Goal: Task Accomplishment & Management: Use online tool/utility

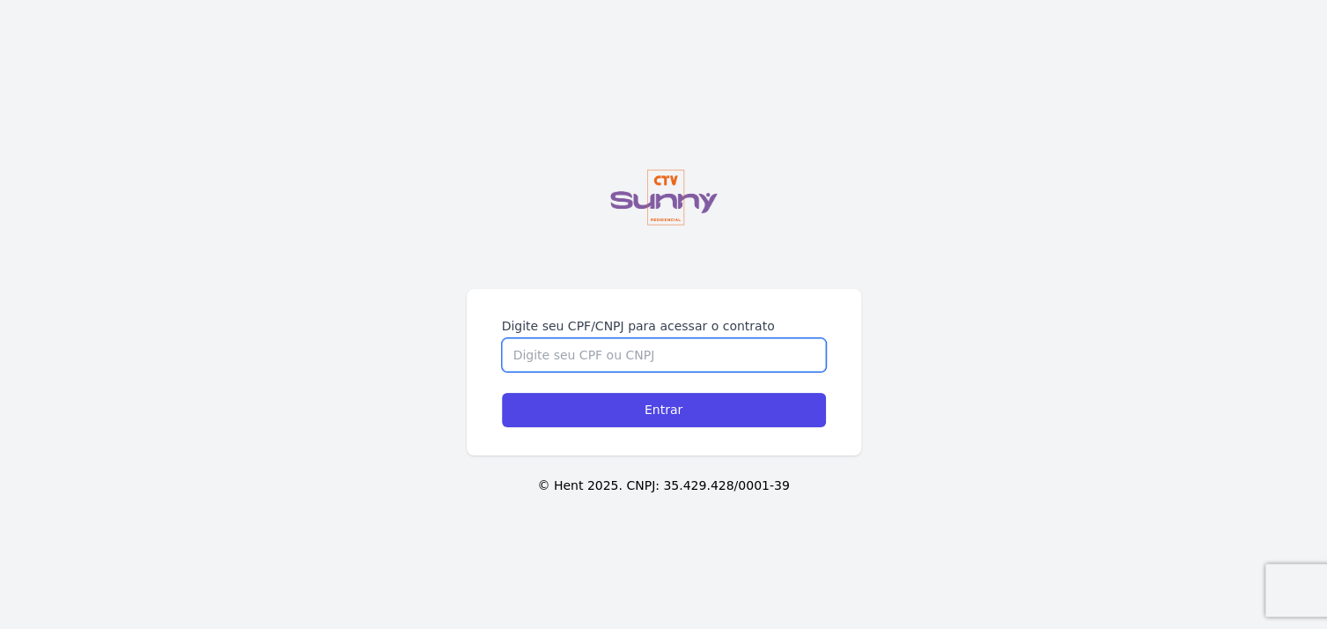
click at [732, 352] on input "Digite seu CPF/CNPJ para acessar o contrato" at bounding box center [664, 354] width 324 height 33
type input "05335782722"
click at [502, 393] on input "Entrar" at bounding box center [664, 410] width 324 height 34
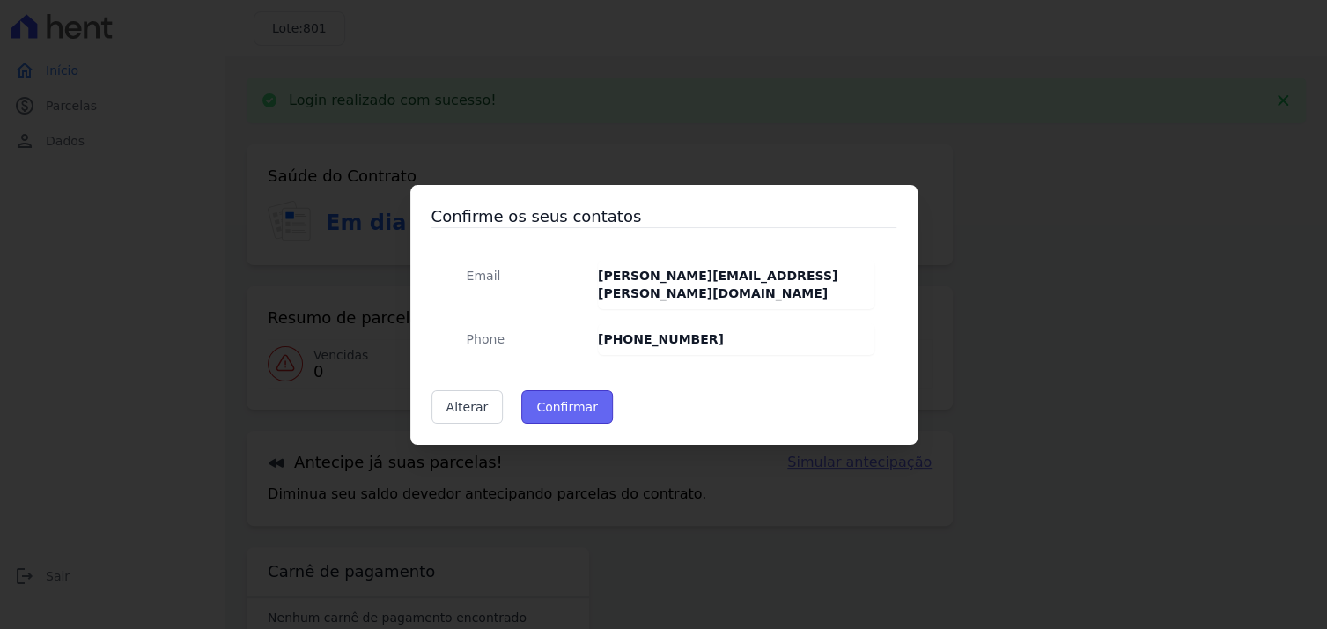
click at [572, 395] on button "Confirmar" at bounding box center [567, 406] width 92 height 33
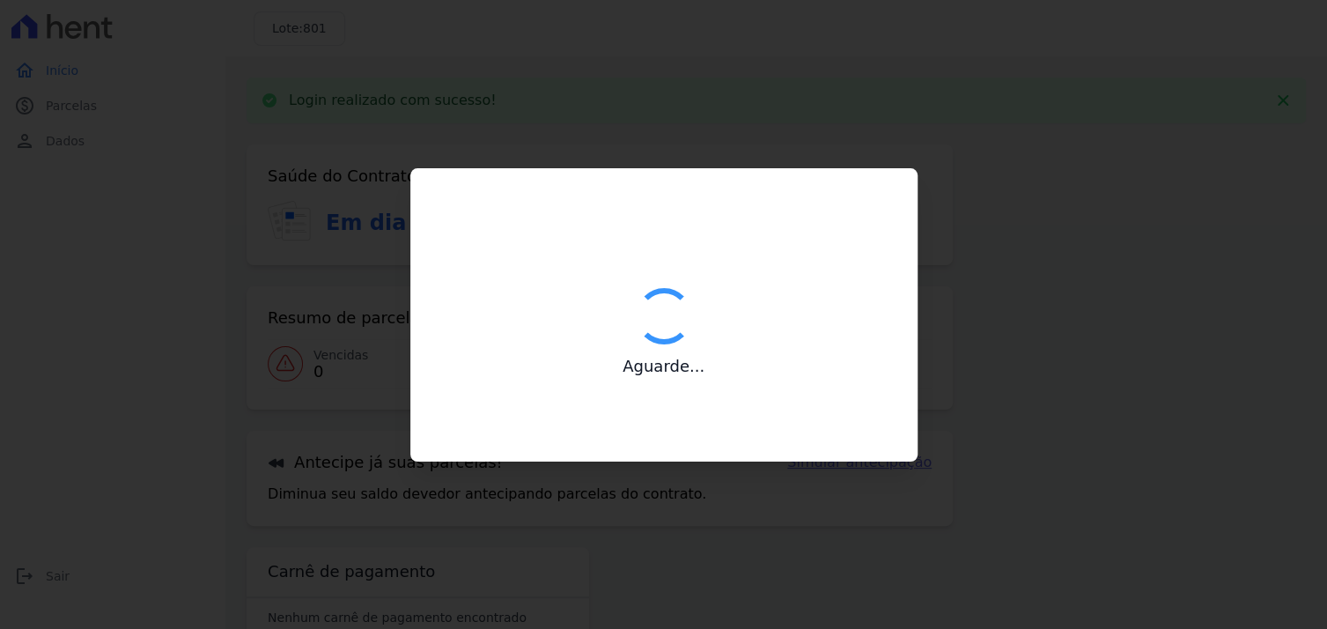
type input "Contatos confirmados com sucesso."
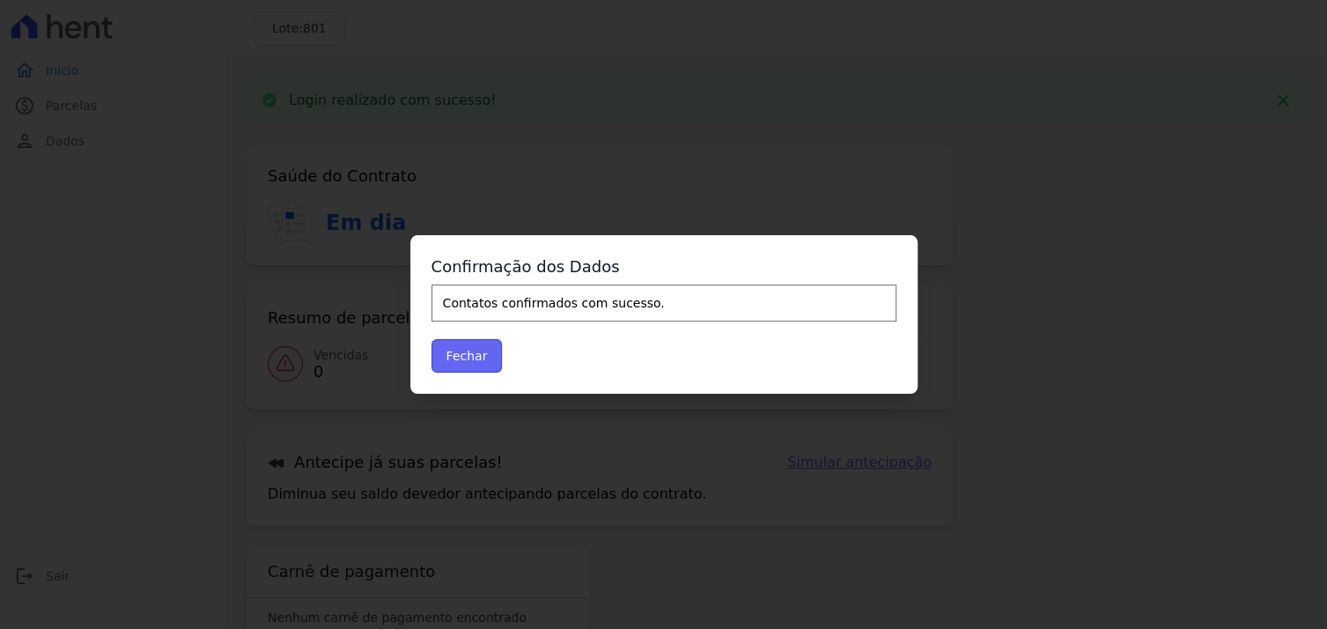
click at [464, 351] on button "Fechar" at bounding box center [467, 355] width 71 height 33
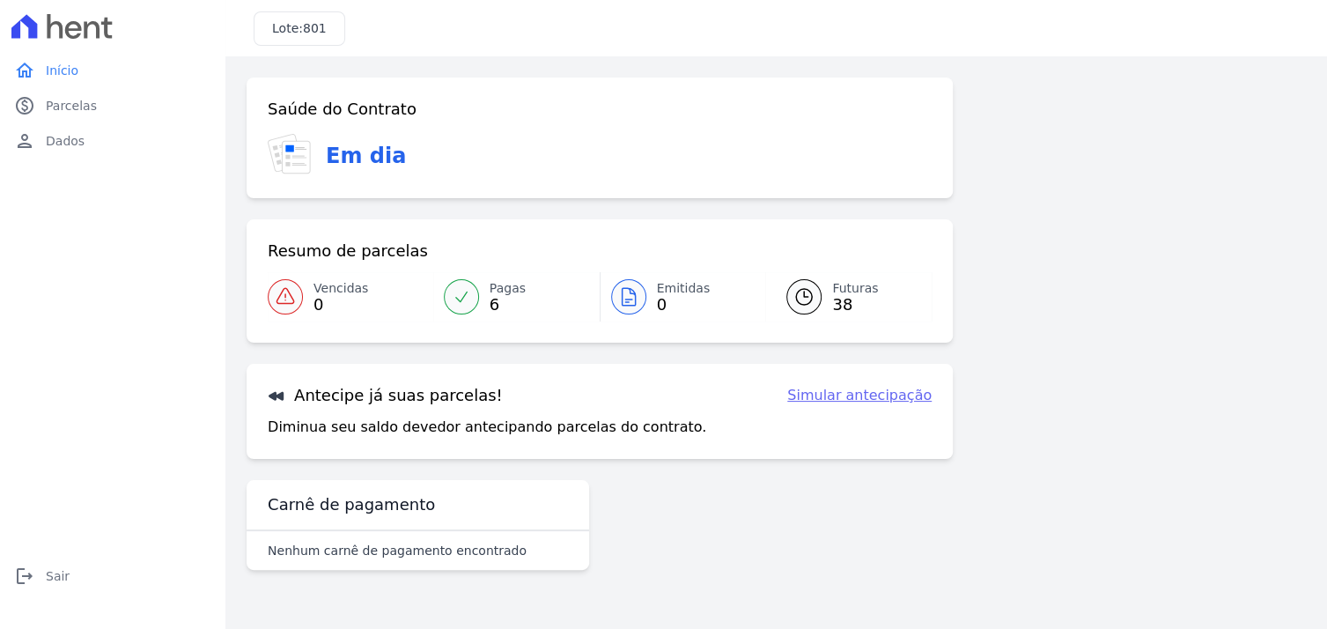
click at [847, 394] on link "Simular antecipação" at bounding box center [859, 395] width 144 height 21
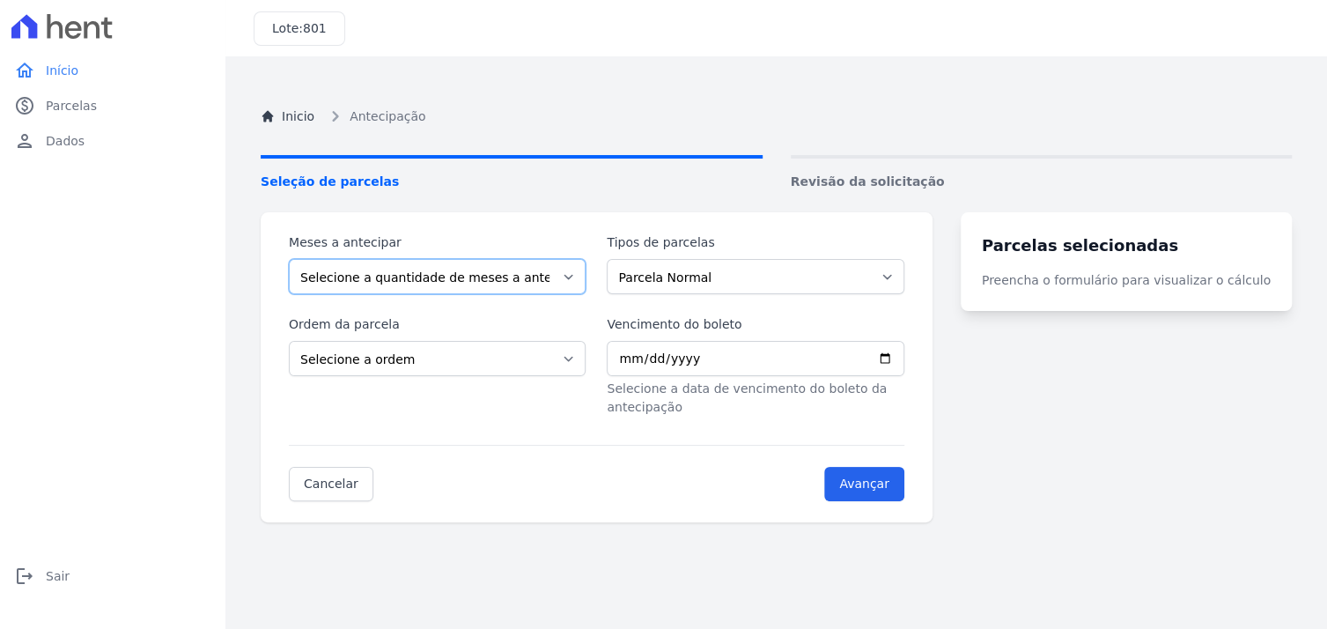
click at [461, 284] on select "Selecione a quantidade de meses a antecipar 1 2 3 4 5 6 7 8 9 10 11 12 13 14 15…" at bounding box center [437, 276] width 297 height 35
select select "32"
click at [289, 259] on select "Selecione a quantidade de meses a antecipar 1 2 3 4 5 6 7 8 9 10 11 12 13 14 15…" at bounding box center [437, 276] width 297 height 35
click at [731, 279] on select "Parcela Normal Intercalada Outros Financiamento CEF" at bounding box center [755, 276] width 297 height 35
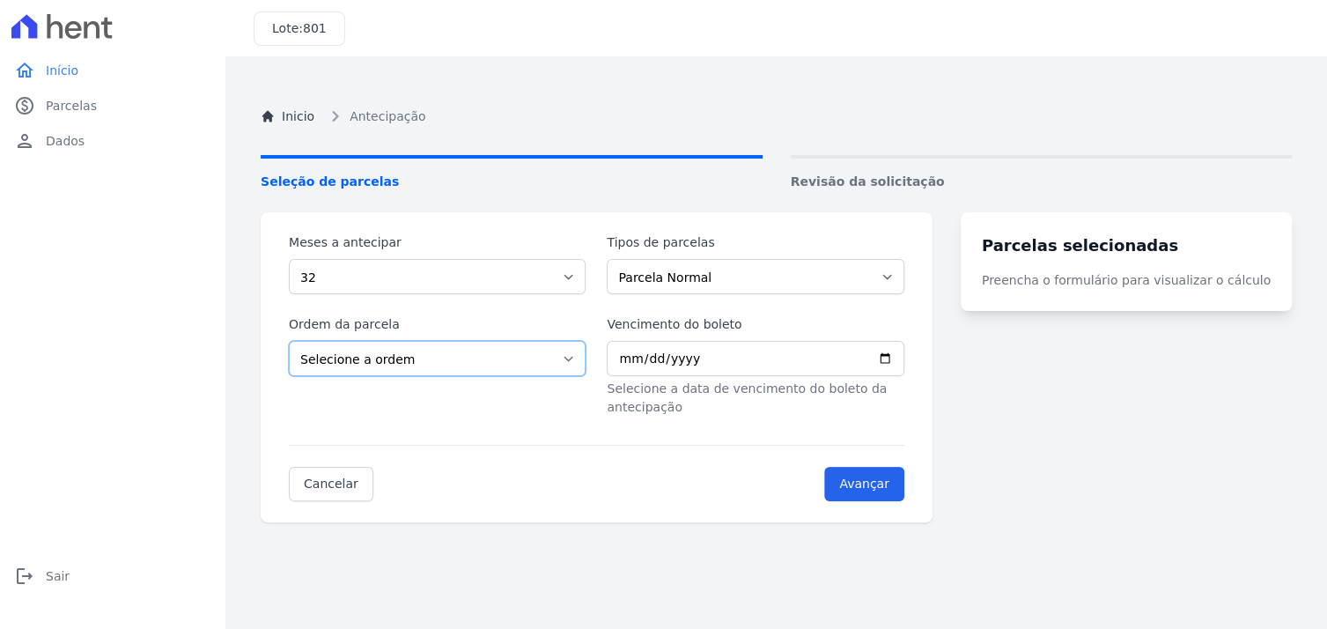
click at [459, 358] on select "Selecione a ordem Últimas parcelas Primeiras parcelas" at bounding box center [437, 358] width 297 height 35
click at [495, 324] on label "Ordem da parcela" at bounding box center [437, 324] width 297 height 18
click at [495, 341] on select "Selecione a ordem Últimas parcelas Primeiras parcelas" at bounding box center [437, 358] width 297 height 35
click at [904, 353] on input "Vencimento do boleto" at bounding box center [755, 358] width 297 height 35
type input "2025-09-15"
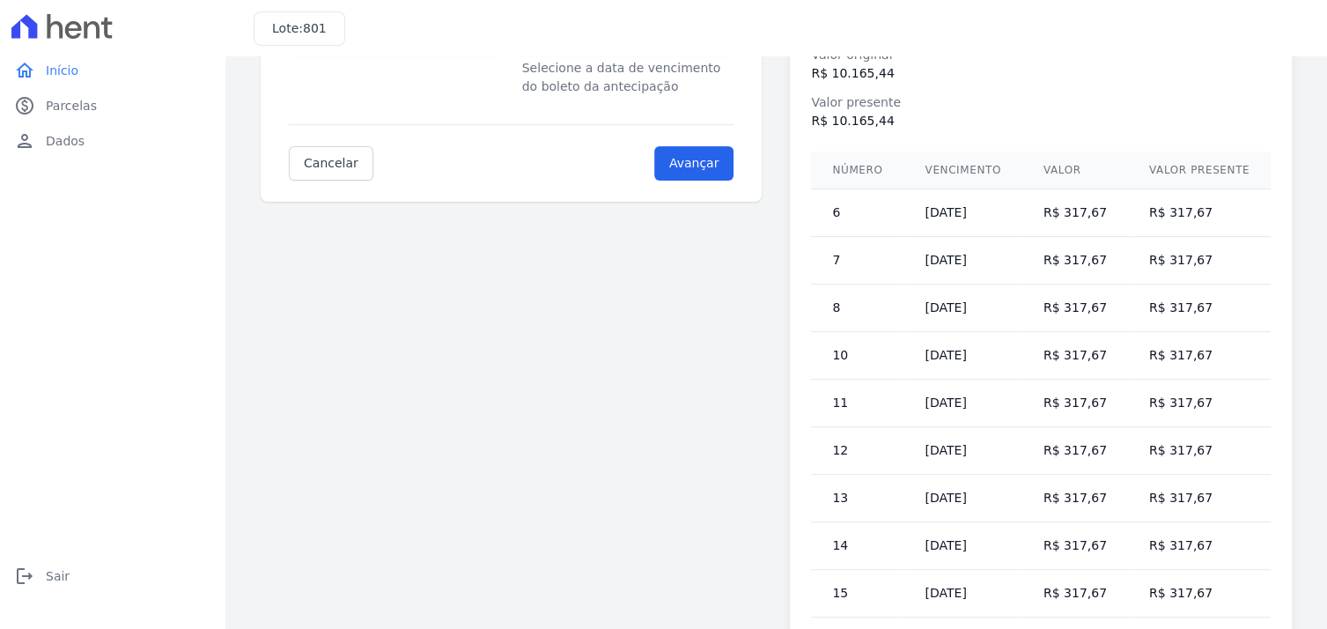
scroll to position [56, 0]
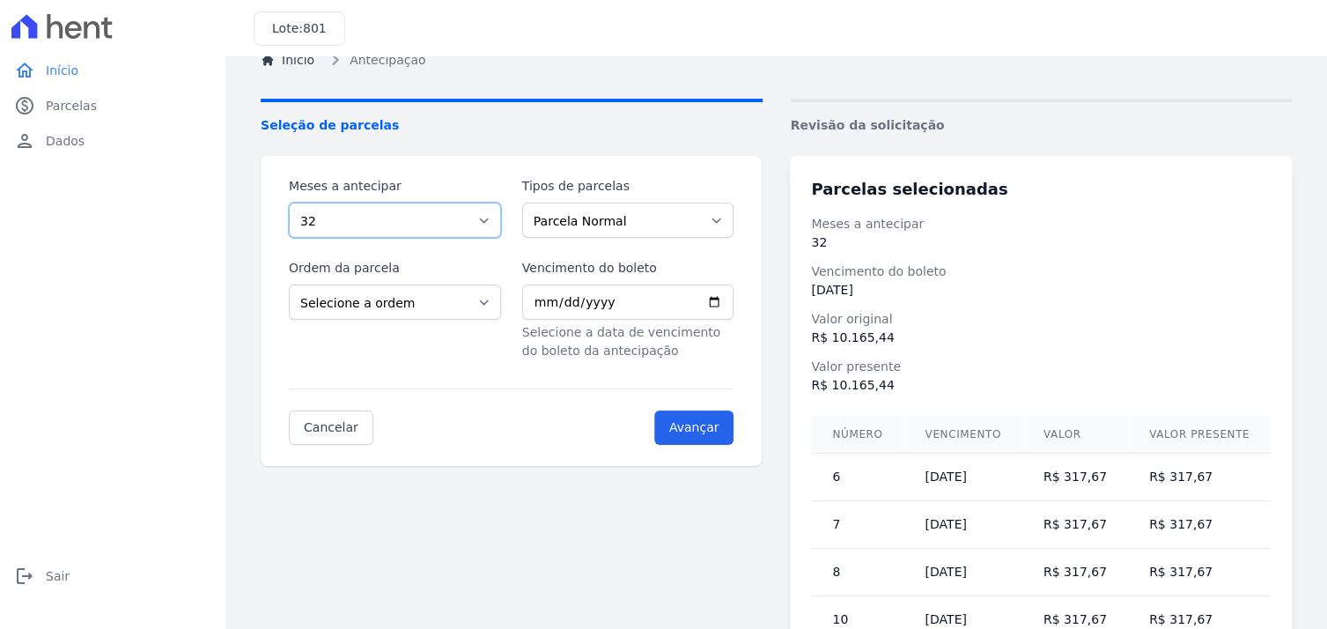
click at [435, 217] on select "Selecione a quantidade de meses a antecipar 1 2 3 4 5 6 7 8 9 10 11 12 13 14 15…" at bounding box center [395, 220] width 212 height 35
select select "10"
click at [289, 203] on select "Selecione a quantidade de meses a antecipar 1 2 3 4 5 6 7 8 9 10 11 12 13 14 15…" at bounding box center [395, 220] width 212 height 35
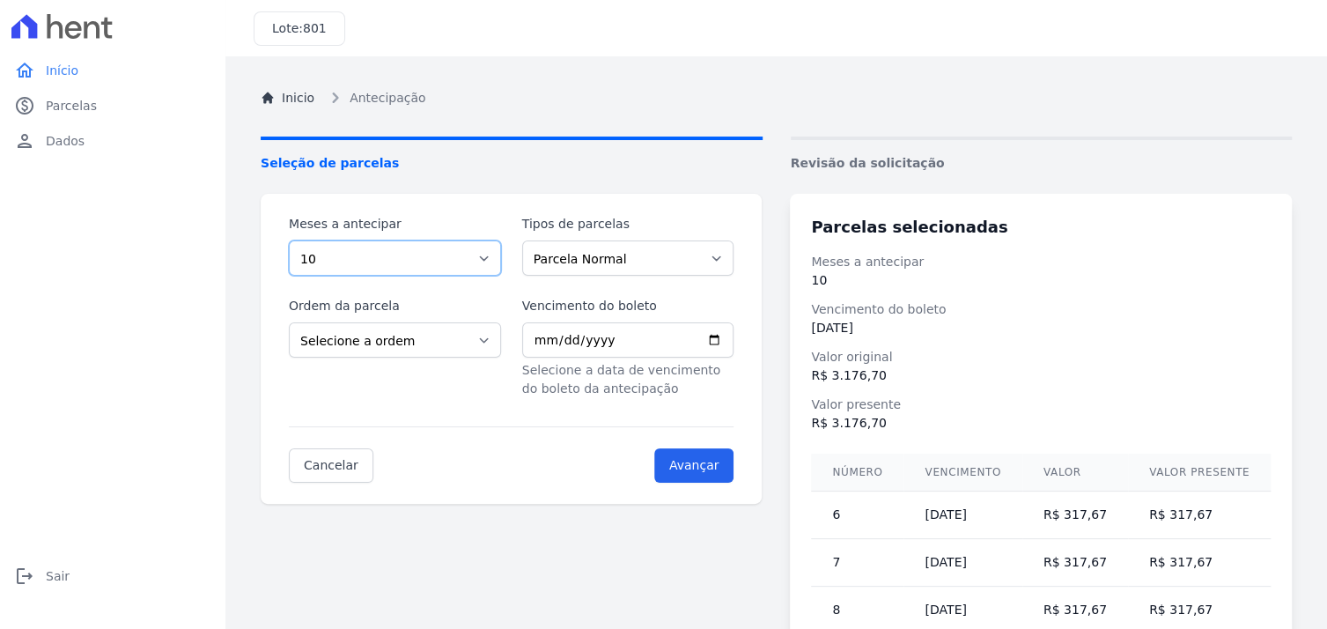
scroll to position [0, 0]
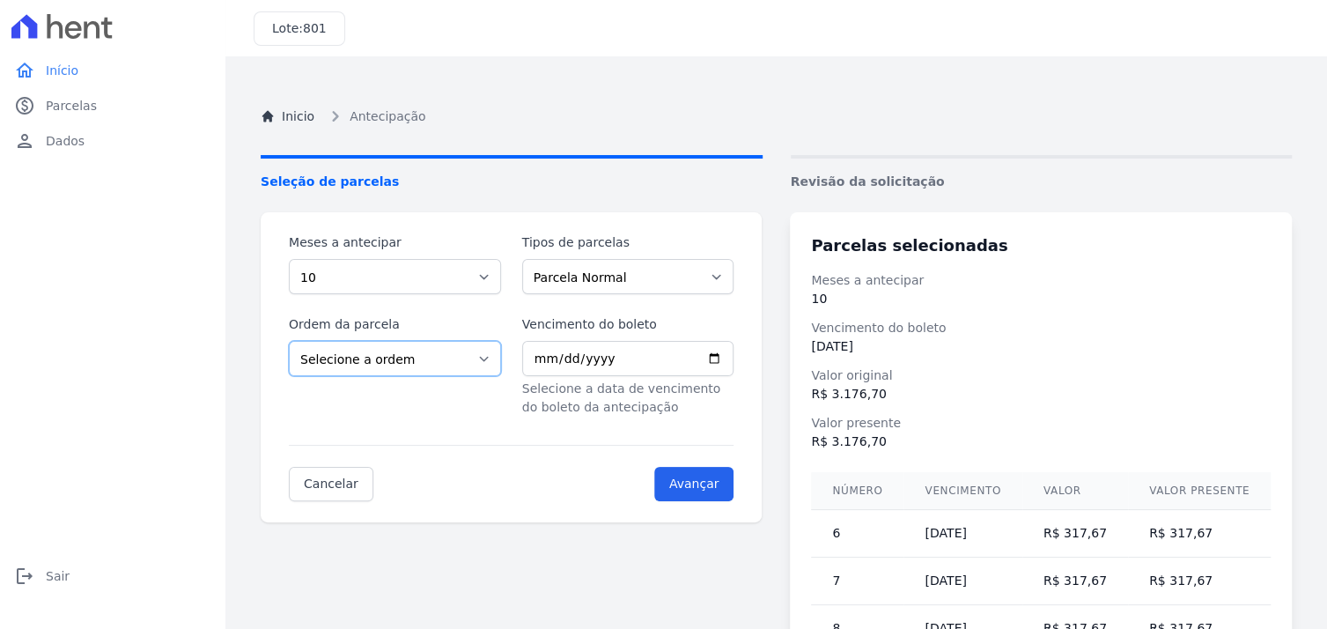
click at [491, 362] on select "Selecione a ordem Últimas parcelas Primeiras parcelas" at bounding box center [395, 358] width 212 height 35
select select "ending"
click at [289, 341] on select "Selecione a ordem Últimas parcelas Primeiras parcelas" at bounding box center [395, 358] width 212 height 35
click at [63, 106] on span "Parcelas" at bounding box center [71, 106] width 51 height 18
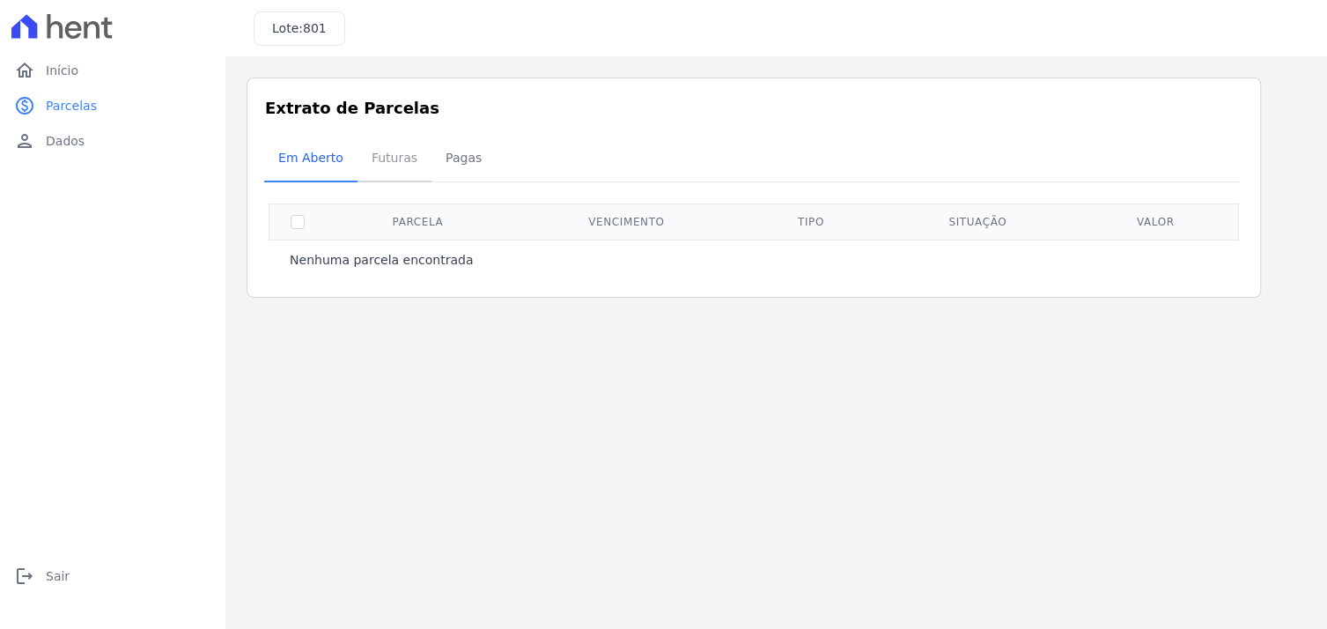
click at [384, 153] on span "Futuras" at bounding box center [394, 157] width 67 height 35
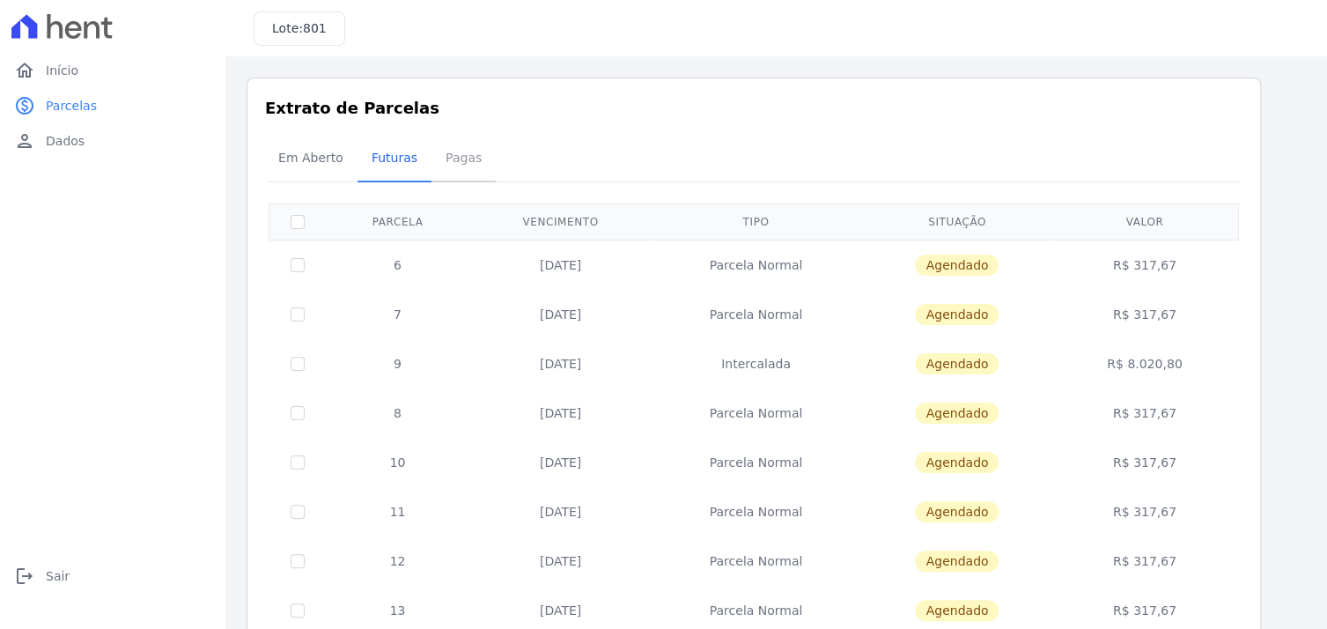
click at [452, 158] on span "Pagas" at bounding box center [463, 157] width 57 height 35
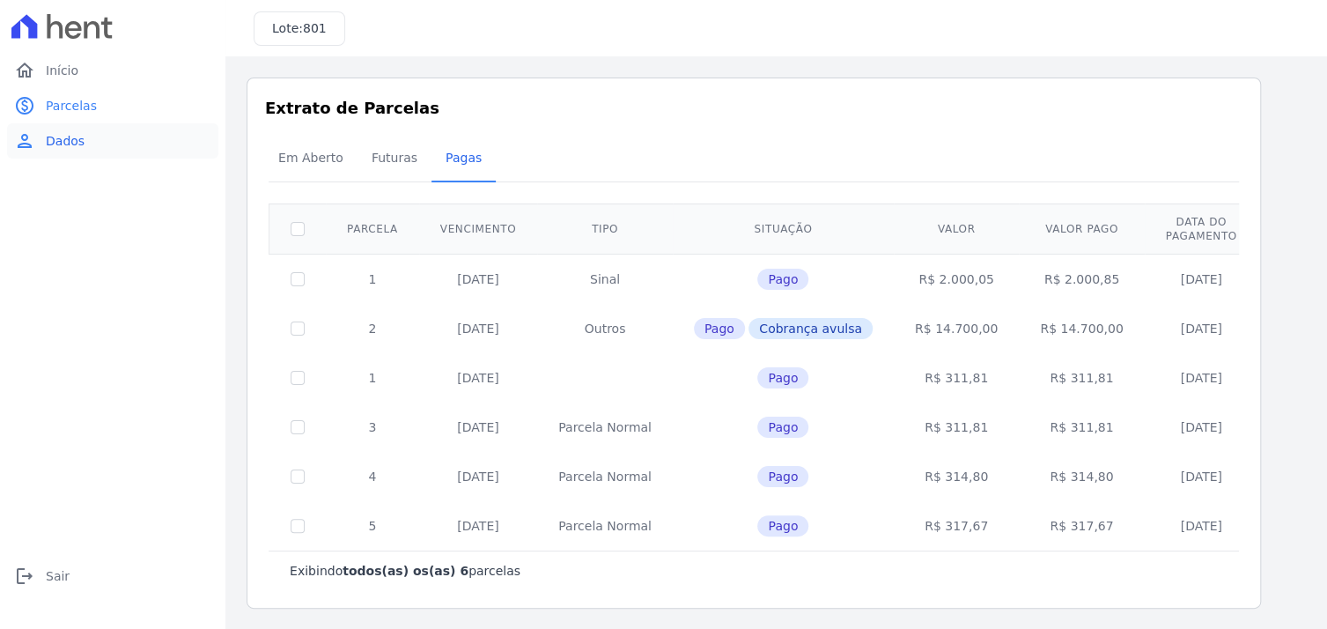
click at [57, 149] on span "Dados" at bounding box center [65, 141] width 39 height 18
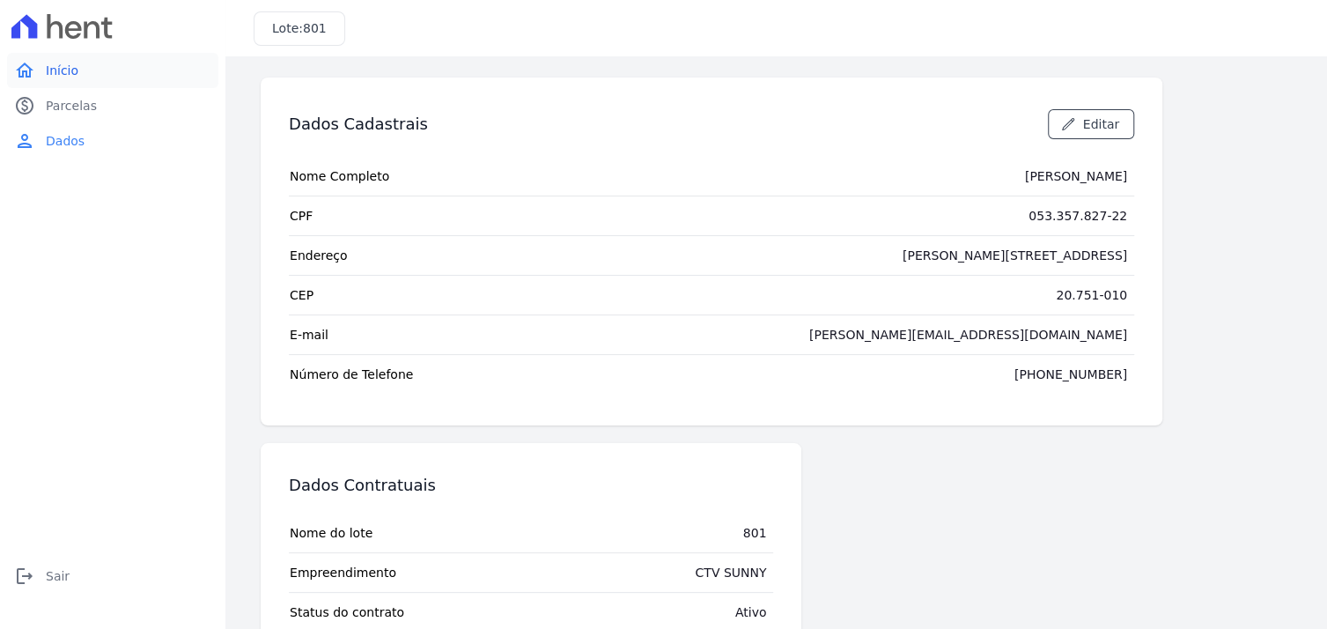
click at [60, 73] on span "Início" at bounding box center [62, 71] width 33 height 18
